Goal: Use online tool/utility: Utilize a website feature to perform a specific function

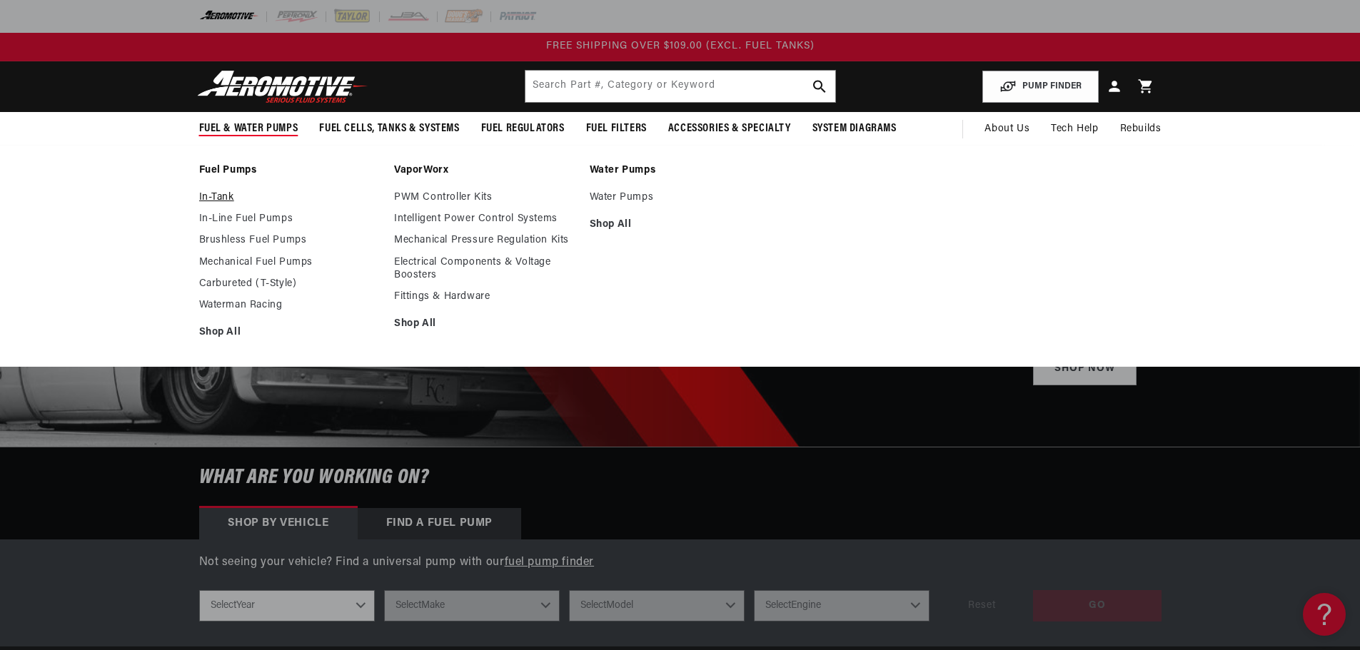
click at [229, 195] on link "In-Tank" at bounding box center [289, 197] width 181 height 13
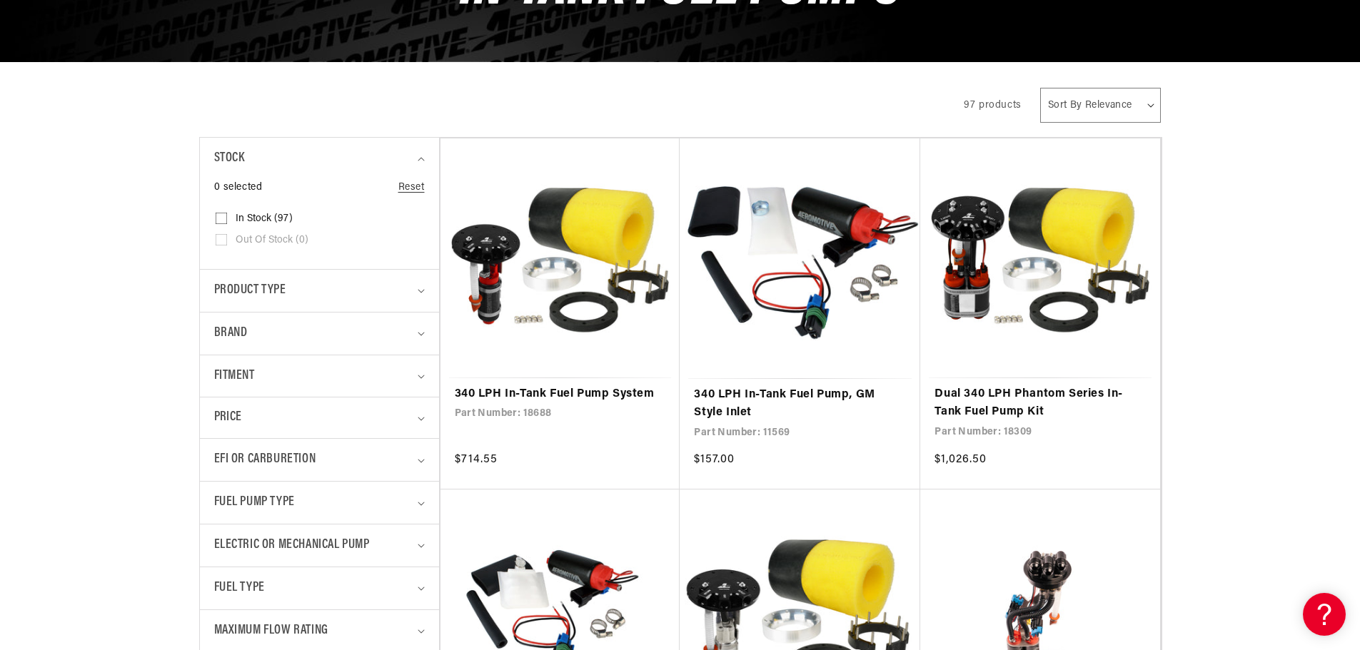
scroll to position [500, 0]
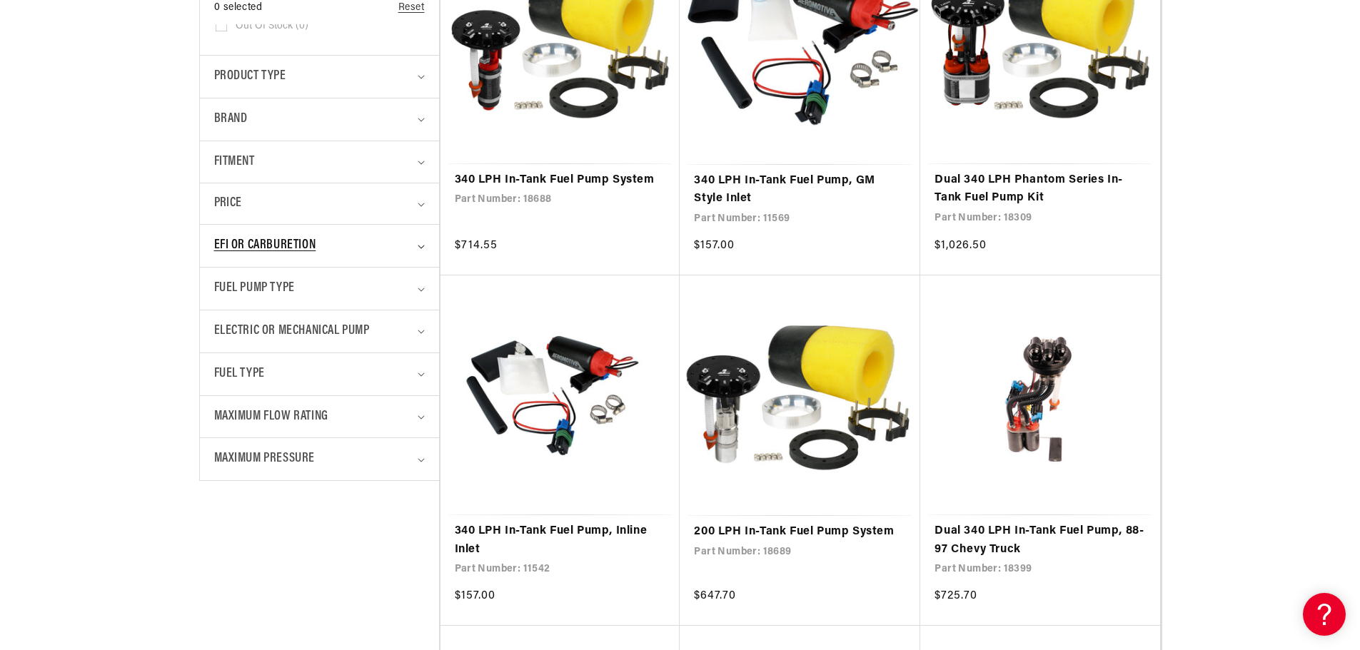
click at [418, 248] on icon "EFI or Carburetion (0 selected)" at bounding box center [421, 247] width 7 height 4
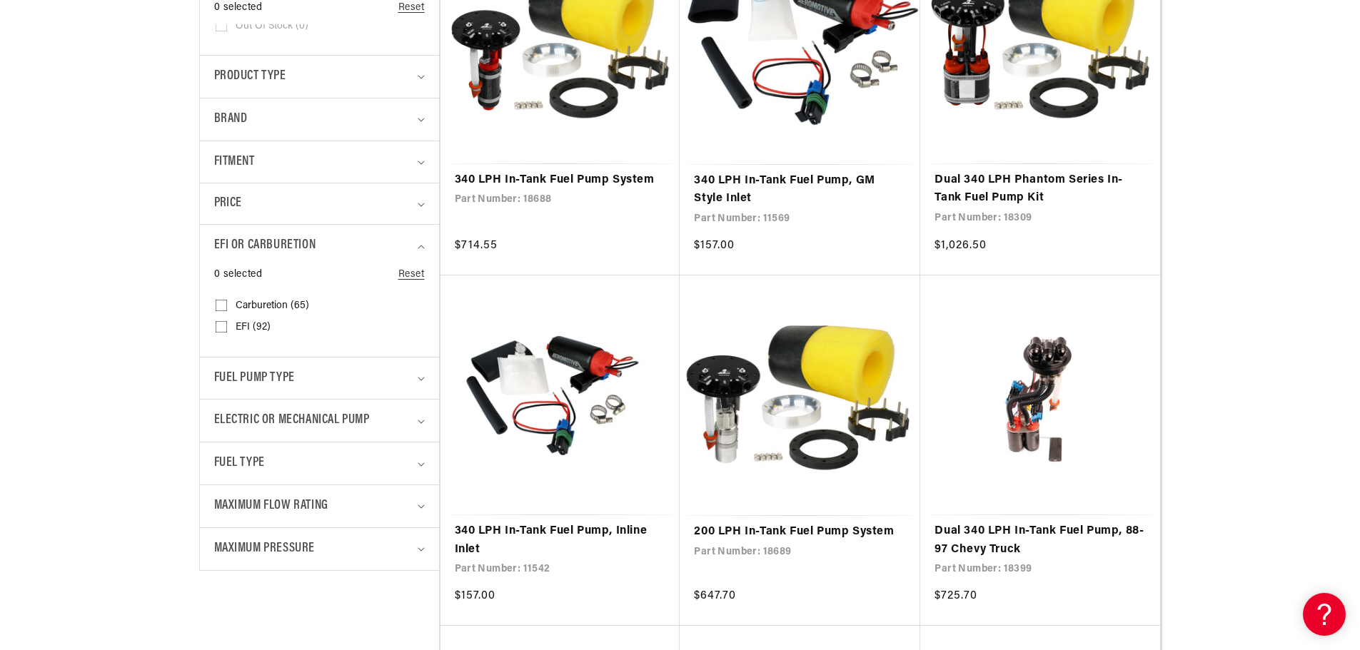
click at [221, 330] on input "EFI (92) EFI (92 products)" at bounding box center [221, 329] width 11 height 11
checkbox input "true"
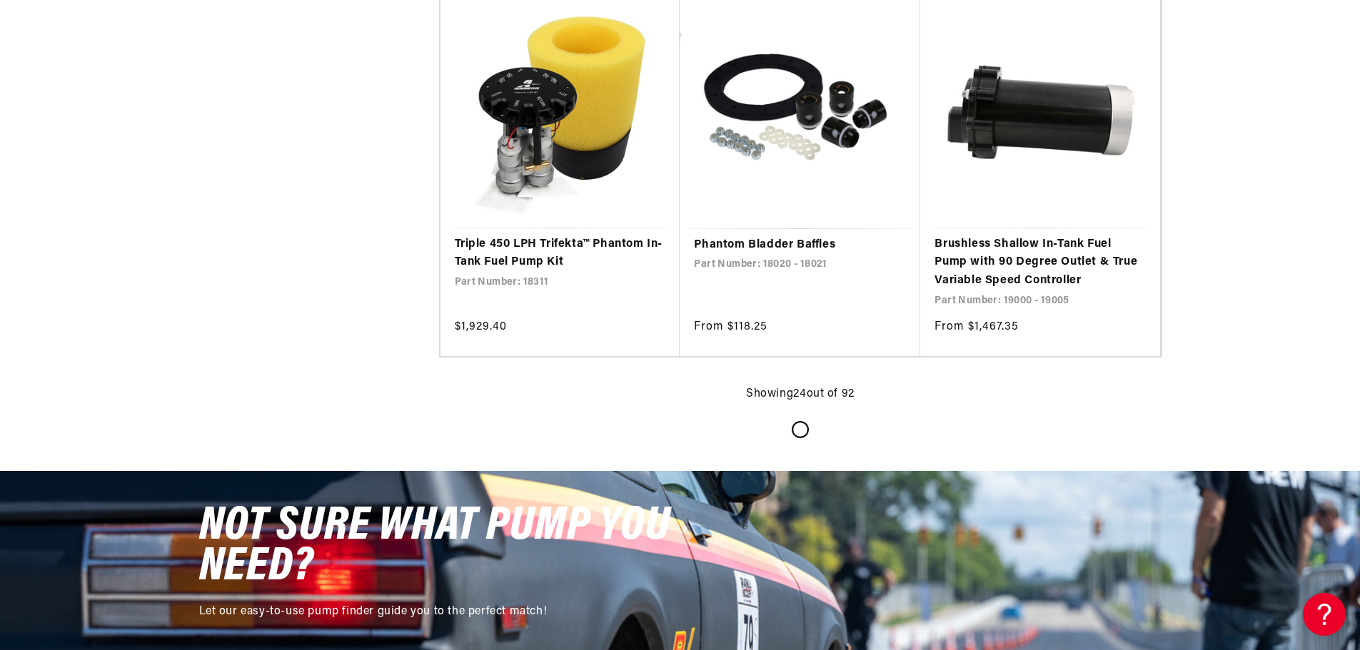
scroll to position [3069, 0]
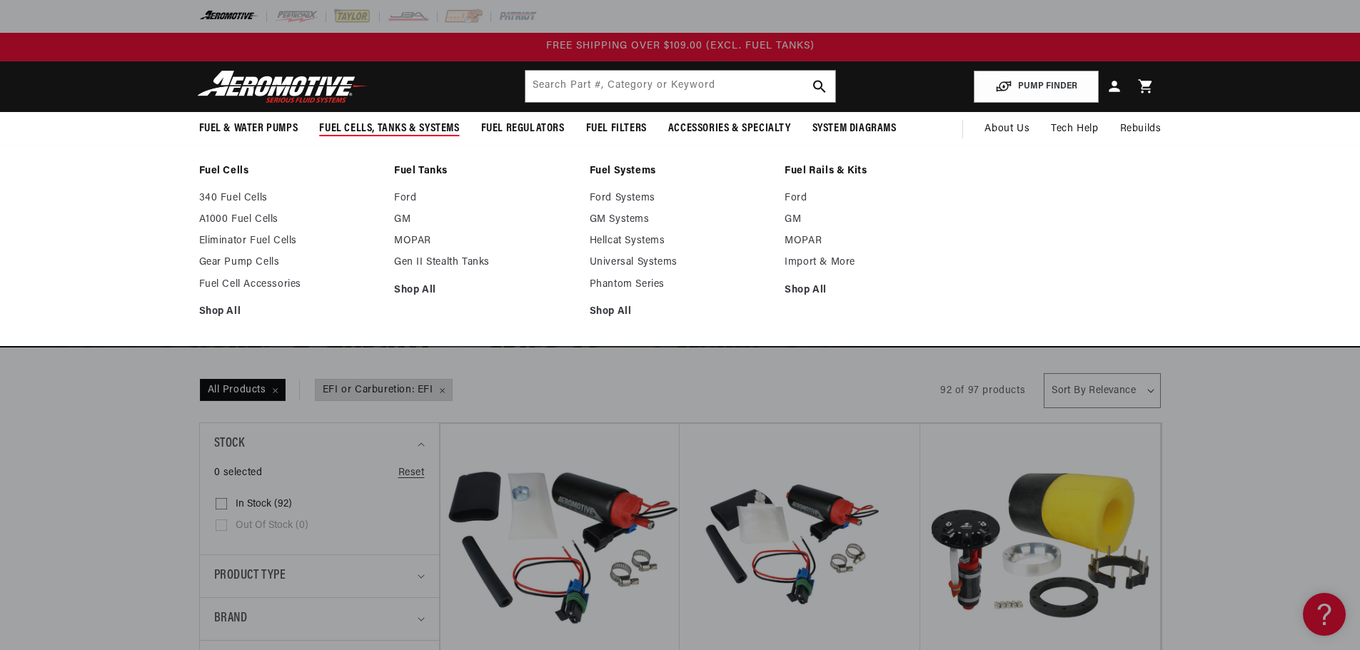
click at [386, 122] on span "Fuel Cells, Tanks & Systems" at bounding box center [389, 128] width 140 height 15
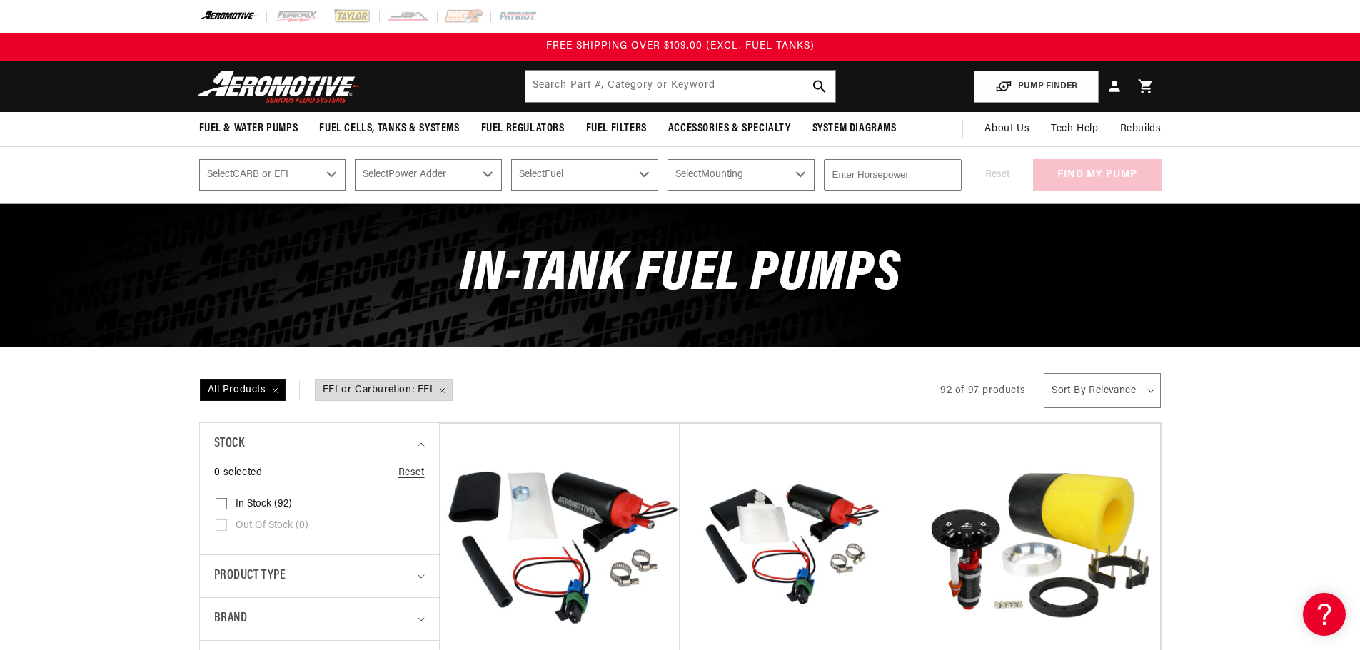
click at [331, 174] on select "Select CARB or EFI [GEOGRAPHIC_DATA] Fuel Injected" at bounding box center [272, 174] width 147 height 31
select select "Fuel-Injected"
click at [199, 159] on select "Select CARB or EFI [GEOGRAPHIC_DATA] Fuel Injected" at bounding box center [272, 174] width 147 height 31
select select "Fuel-Injected"
click at [489, 170] on select "Select Power Adder No - Naturally Aspirated Yes - Forced Induction" at bounding box center [428, 174] width 147 height 31
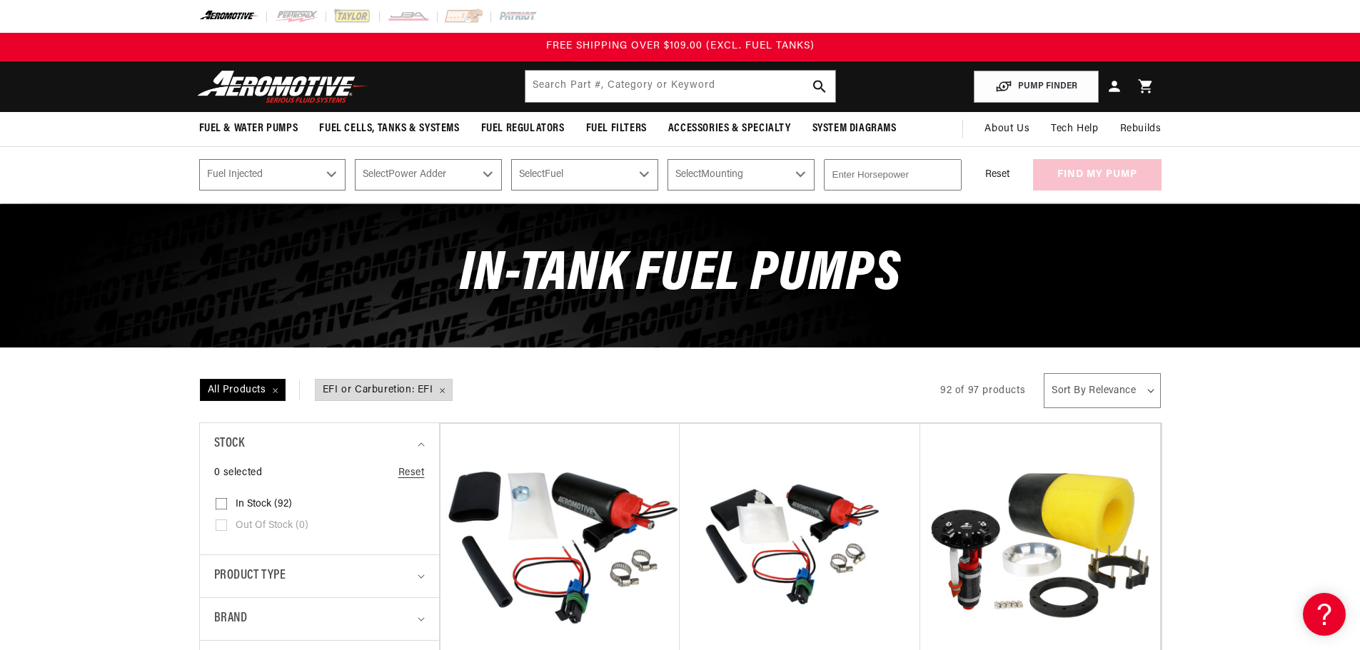
select select "Yes-Forced-Induction"
click at [355, 159] on select "Select Power Adder No - Naturally Aspirated Yes - Forced Induction" at bounding box center [428, 174] width 147 height 31
click at [488, 175] on select "Select Power Adder No - Naturally Aspirated Yes - Forced Induction" at bounding box center [428, 174] width 147 height 31
click at [355, 159] on select "Select Power Adder No - Naturally Aspirated Yes - Forced Induction" at bounding box center [428, 174] width 147 height 31
select select "No-Naturally-Aspirated"
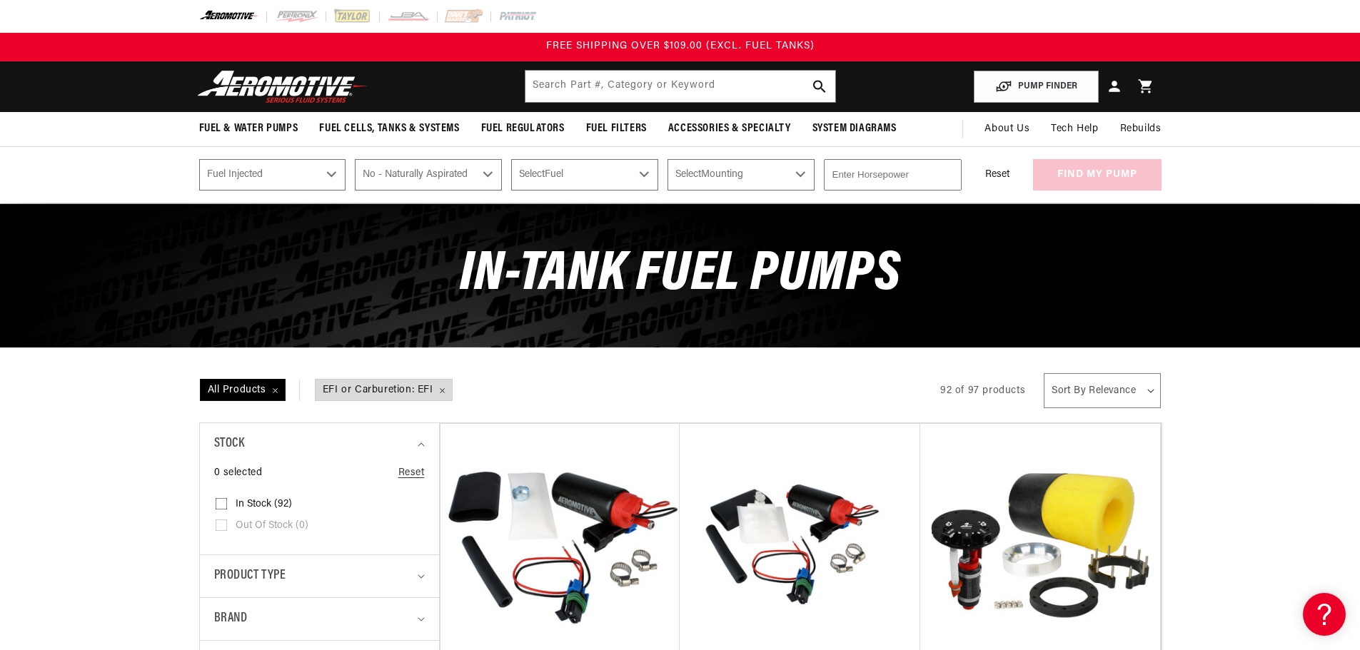
click at [645, 163] on select "Select Fuel E85 Gas" at bounding box center [584, 174] width 147 height 31
select select "Gas"
click at [511, 159] on select "Select Fuel E85 Gas" at bounding box center [584, 174] width 147 height 31
select select "Gas"
click at [804, 168] on select "Select Mounting External In-Tank" at bounding box center [740, 174] width 147 height 31
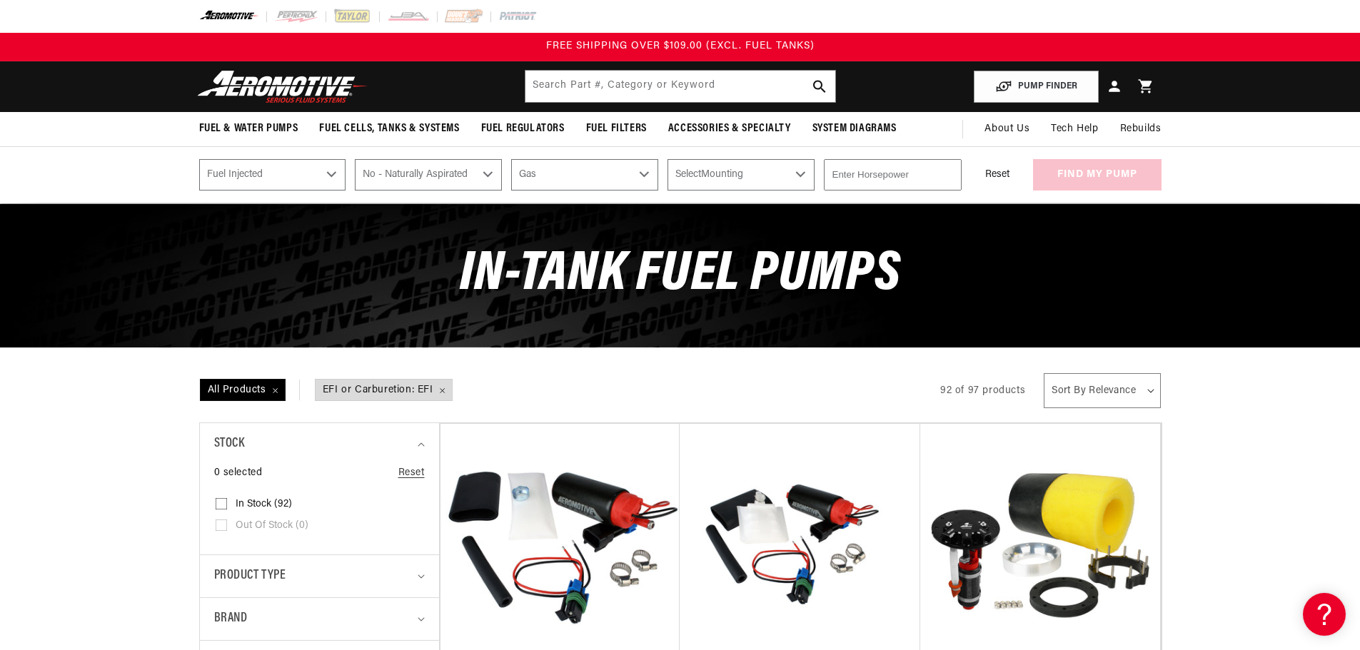
select select "In-Tank"
click at [667, 159] on select "Select Mounting External In-Tank" at bounding box center [740, 174] width 147 height 31
select select "In-Tank"
click at [894, 182] on input "number" at bounding box center [893, 174] width 138 height 31
type input "700"
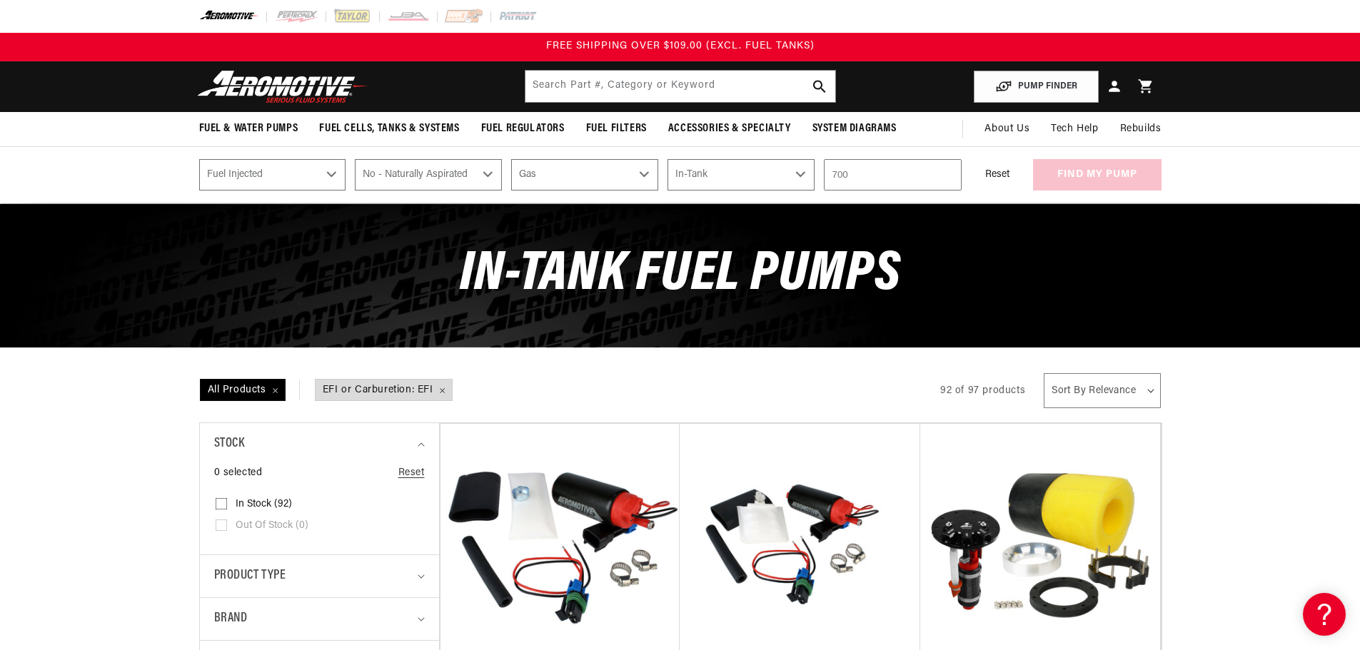
click at [1078, 169] on div "Reset find my pump" at bounding box center [1066, 174] width 191 height 31
